Goal: Task Accomplishment & Management: Manage account settings

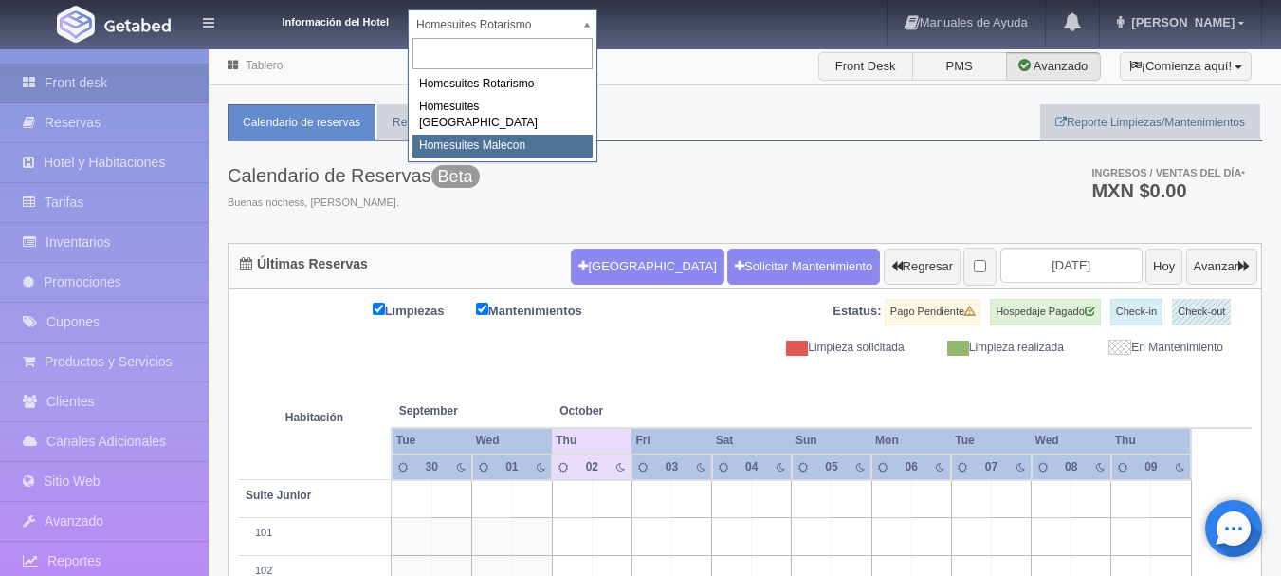
select select "594"
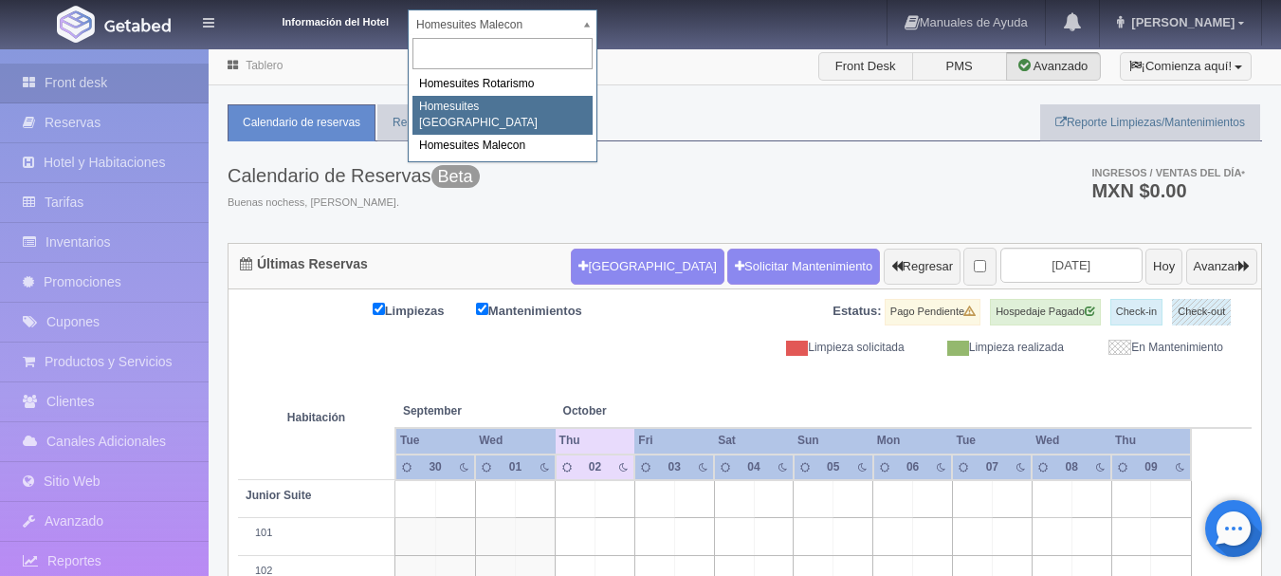
select select "593"
